Goal: Find specific page/section: Find specific page/section

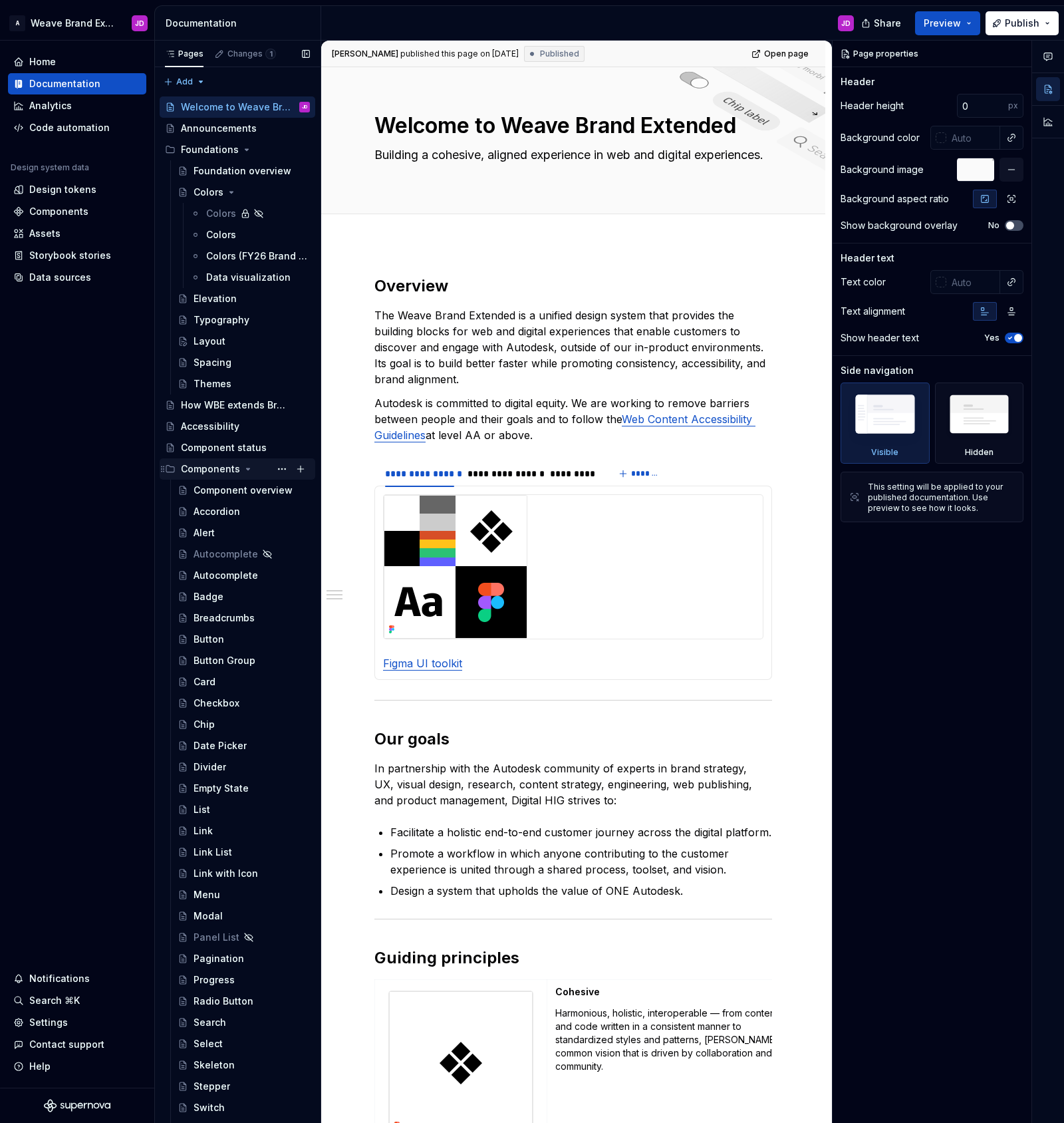
click at [245, 466] on icon "Page tree" at bounding box center [248, 469] width 11 height 11
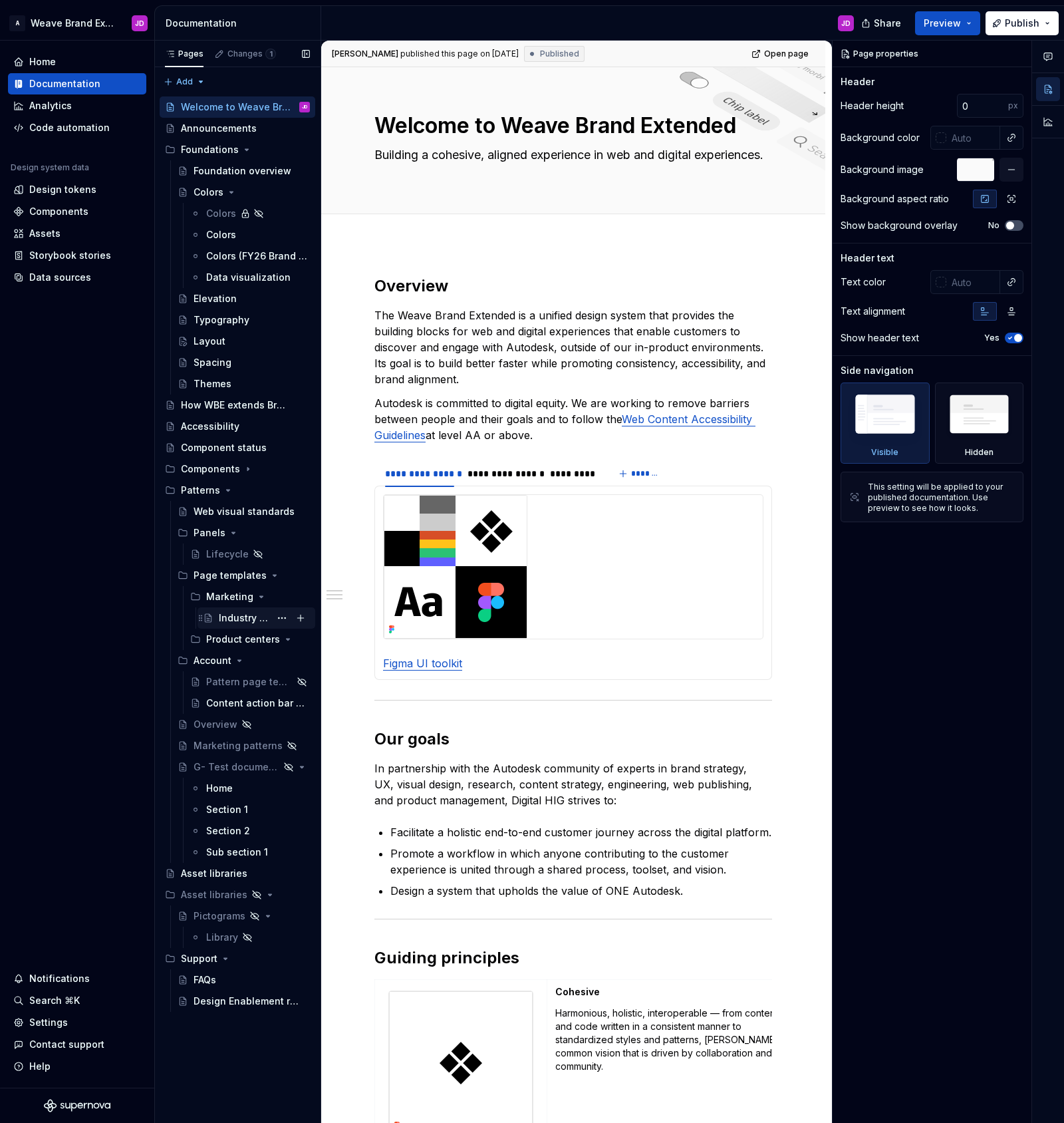
click at [230, 617] on div "Industry page" at bounding box center [244, 617] width 51 height 13
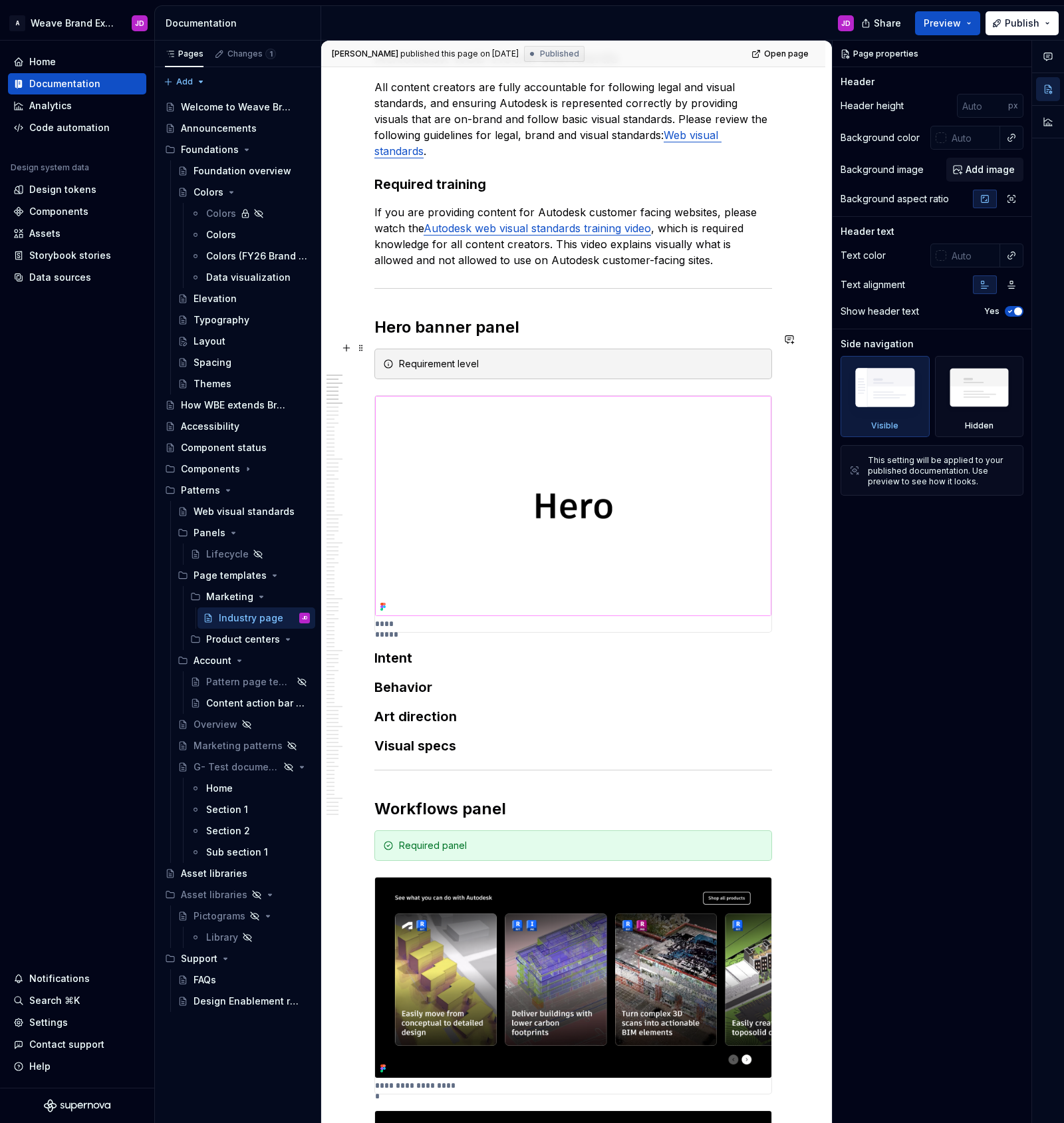
scroll to position [211, 0]
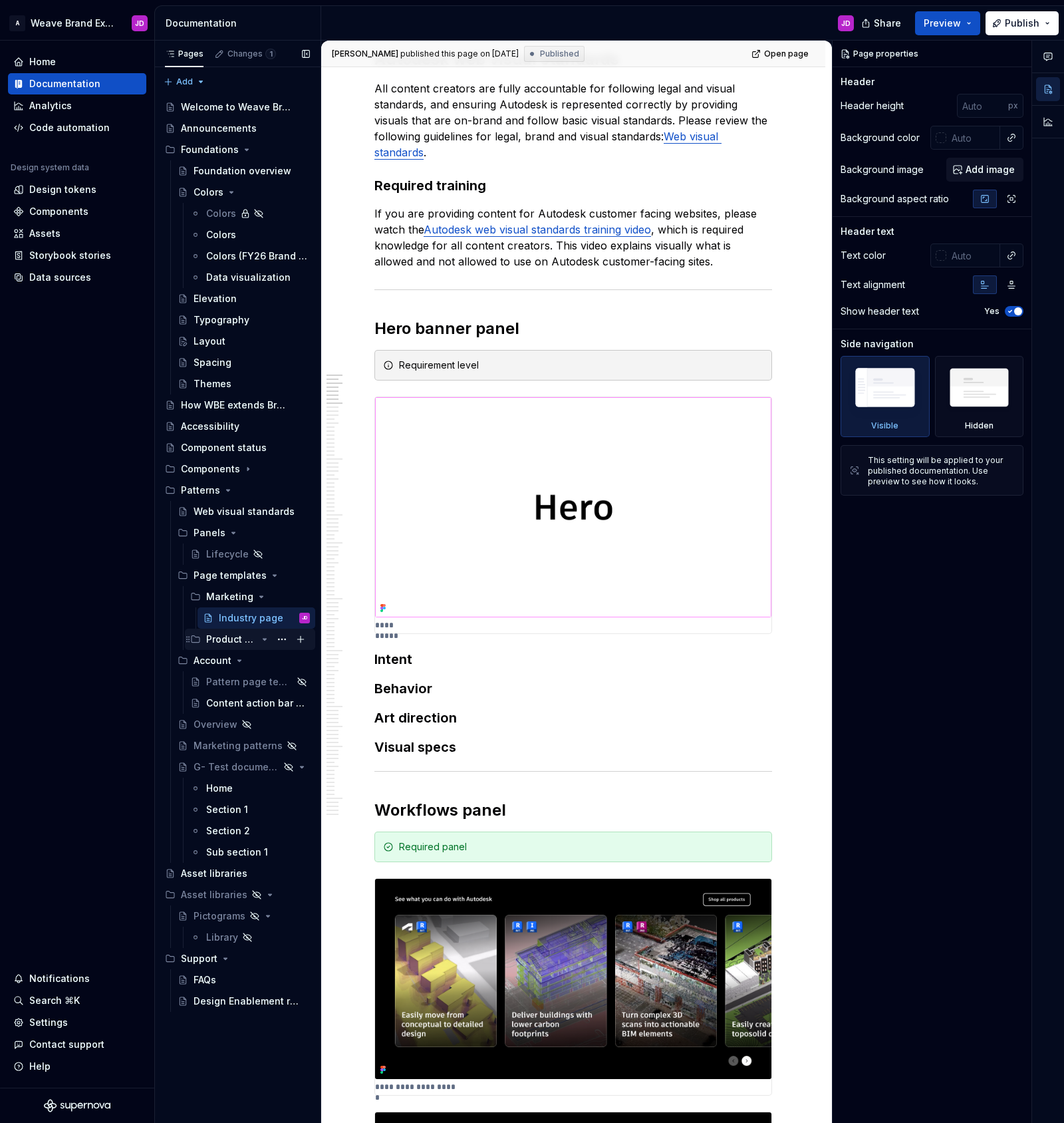
click at [235, 640] on div "Product centers" at bounding box center [232, 639] width 50 height 13
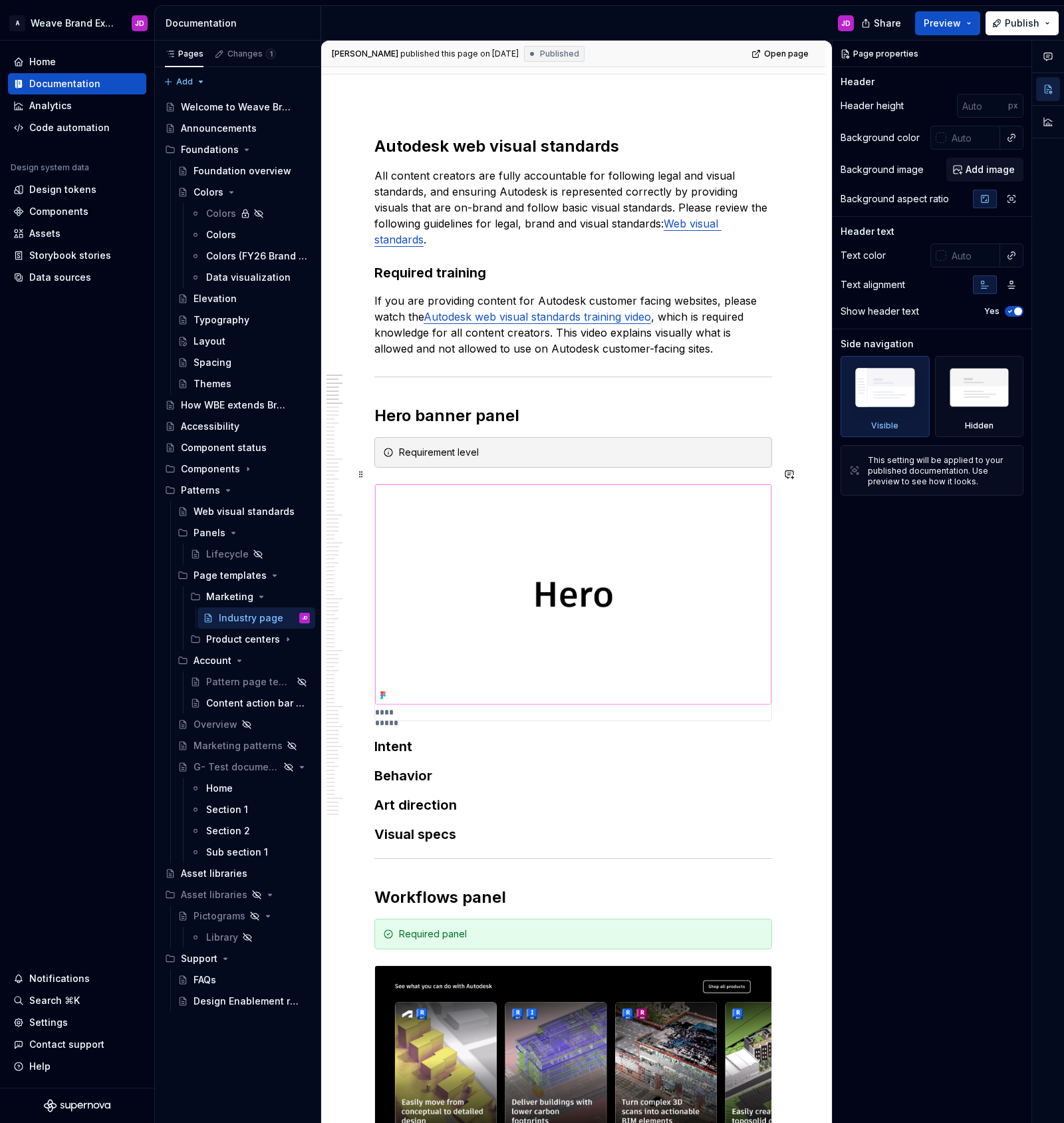
scroll to position [120, 0]
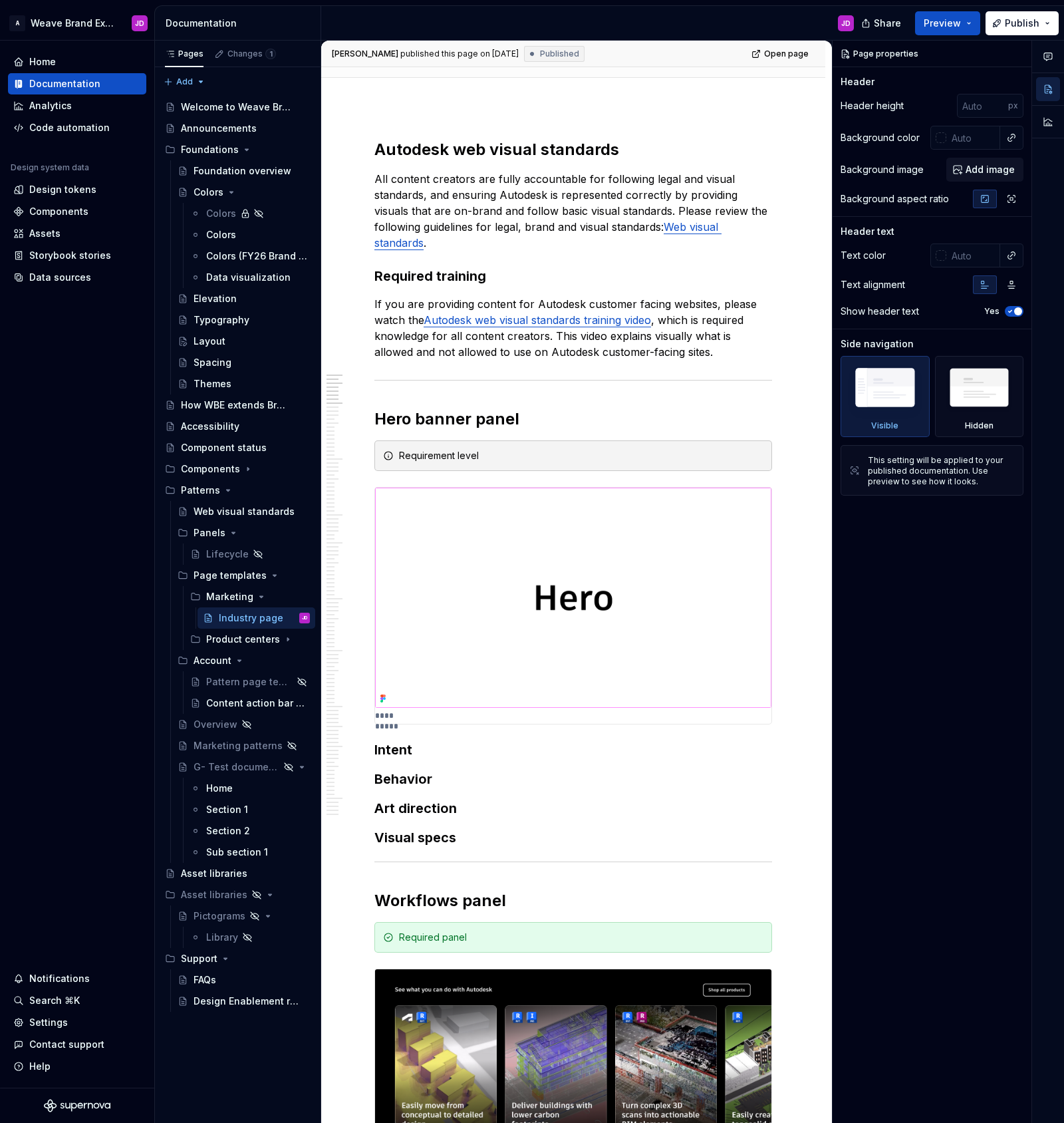
type textarea "*"
